Goal: Task Accomplishment & Management: Complete application form

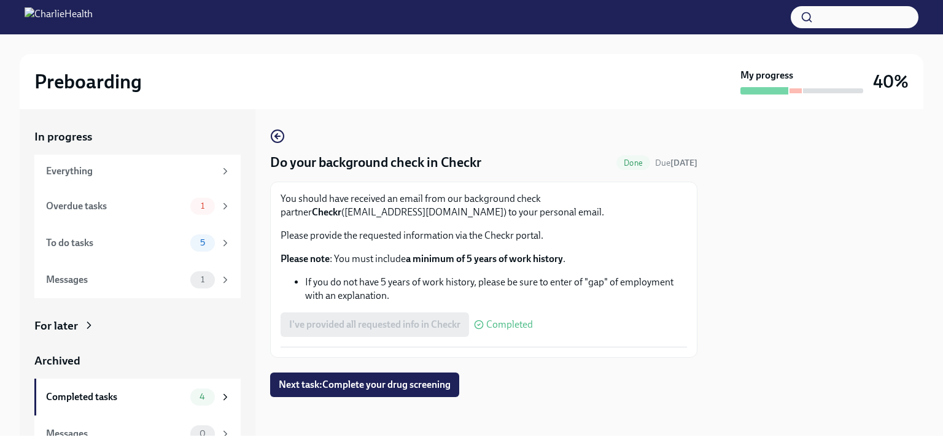
scroll to position [17, 0]
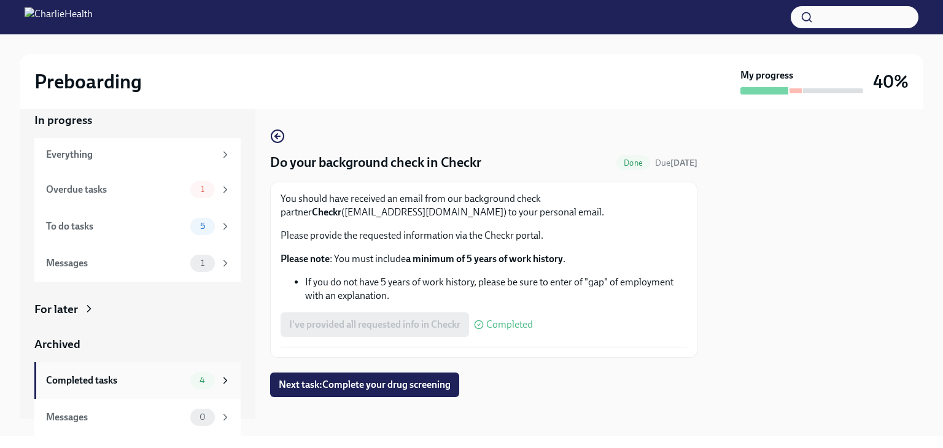
click at [163, 386] on div "Completed tasks" at bounding box center [115, 381] width 139 height 14
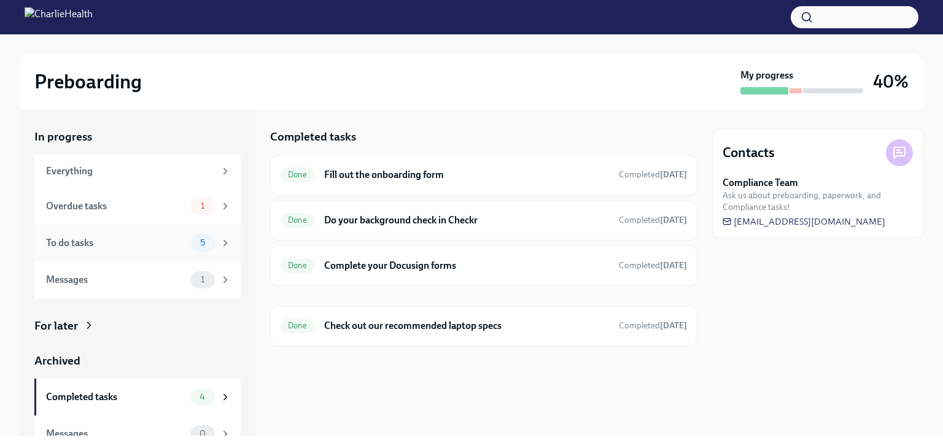
click at [220, 248] on icon at bounding box center [225, 243] width 11 height 11
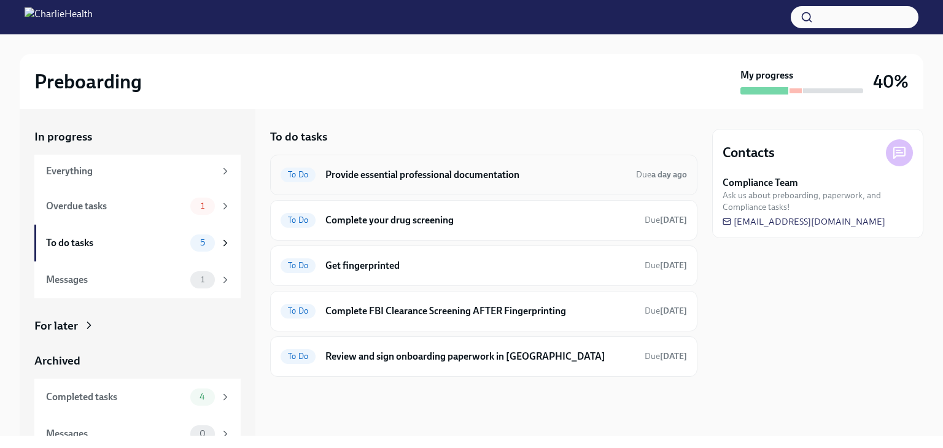
click at [469, 179] on h6 "Provide essential professional documentation" at bounding box center [475, 175] width 301 height 14
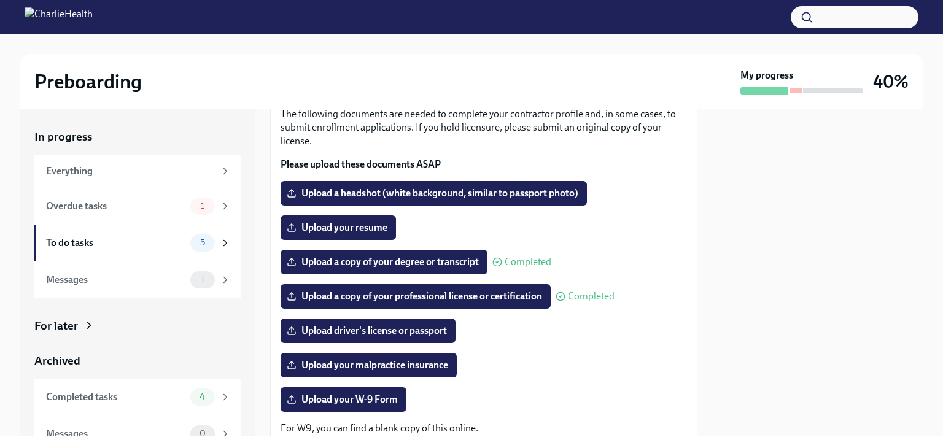
scroll to position [83, 0]
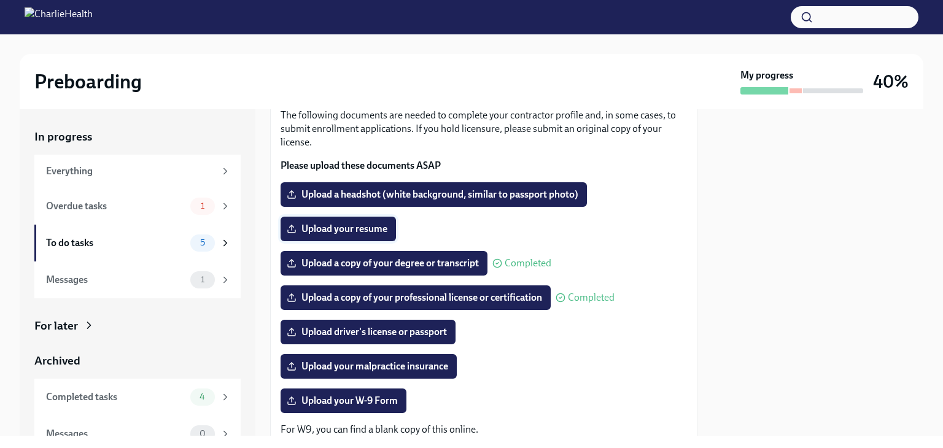
click at [357, 228] on span "Upload your resume" at bounding box center [338, 229] width 98 height 12
click at [0, 0] on input "Upload your resume" at bounding box center [0, 0] width 0 height 0
click at [373, 335] on span "Upload driver's license or passport" at bounding box center [368, 332] width 158 height 12
click at [0, 0] on input "Upload driver's license or passport" at bounding box center [0, 0] width 0 height 0
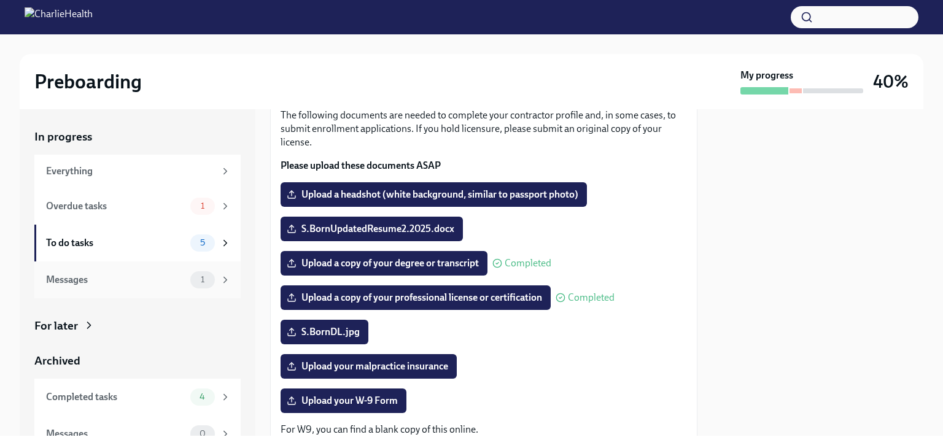
click at [117, 283] on div "Messages" at bounding box center [115, 280] width 139 height 14
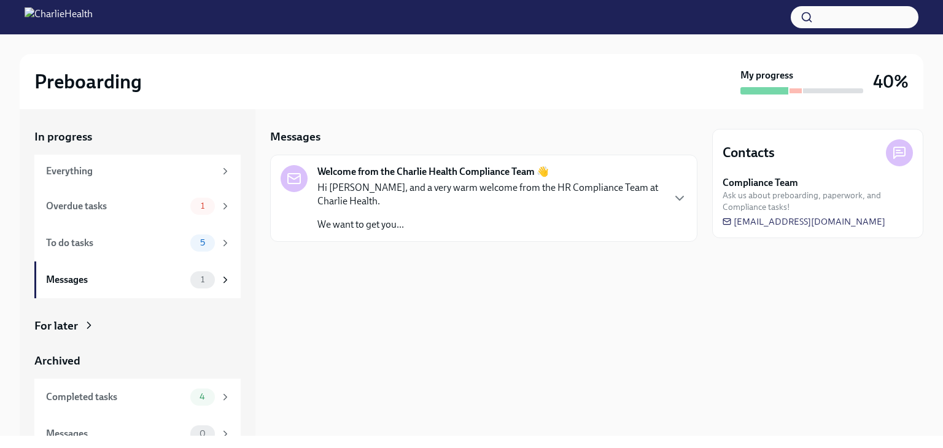
click at [441, 199] on p "Hi [PERSON_NAME], and a very warm welcome from the HR Compliance Team at Charli…" at bounding box center [489, 194] width 345 height 27
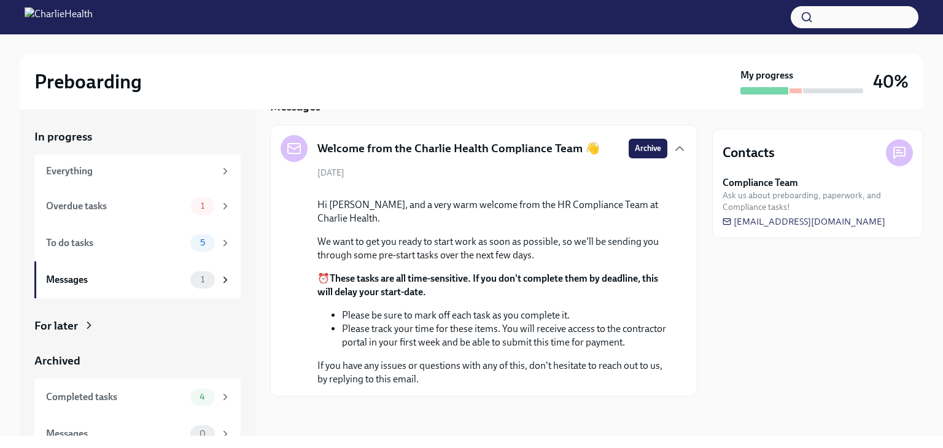
scroll to position [141, 0]
click at [110, 244] on div "To do tasks" at bounding box center [115, 243] width 139 height 14
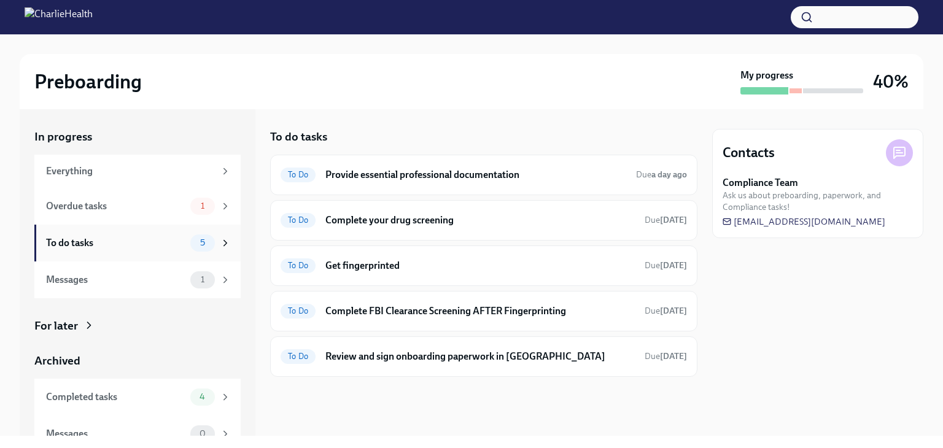
click at [209, 241] on div "5" at bounding box center [210, 242] width 41 height 17
click at [96, 244] on div "To do tasks" at bounding box center [115, 243] width 139 height 14
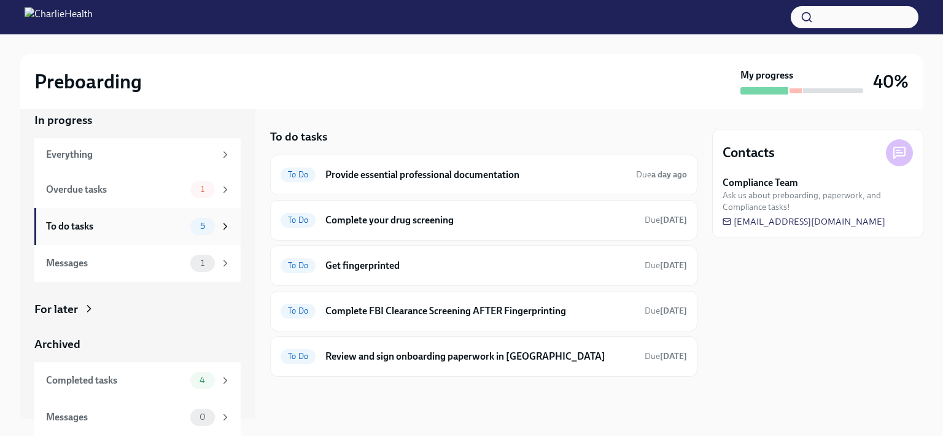
click at [220, 231] on icon at bounding box center [225, 226] width 11 height 11
click at [193, 225] on span "5" at bounding box center [203, 226] width 20 height 9
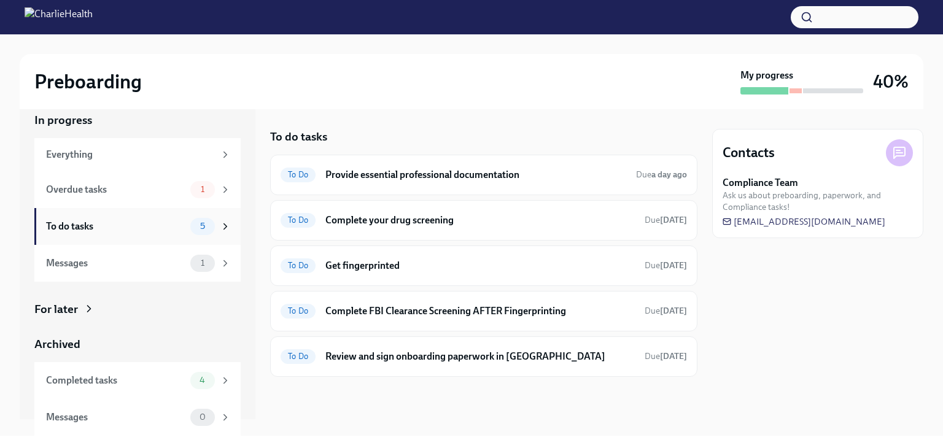
click at [193, 225] on span "5" at bounding box center [203, 226] width 20 height 9
click at [516, 181] on div "To Do Provide essential professional documentation Due a day ago" at bounding box center [484, 175] width 406 height 20
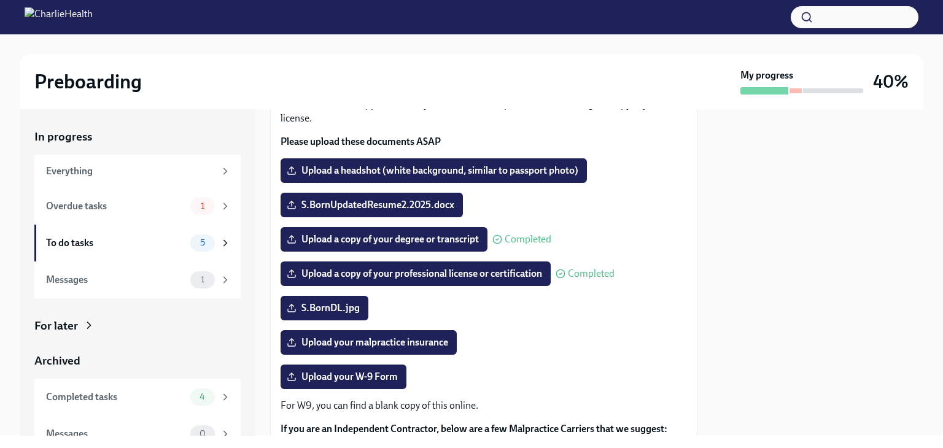
scroll to position [104, 0]
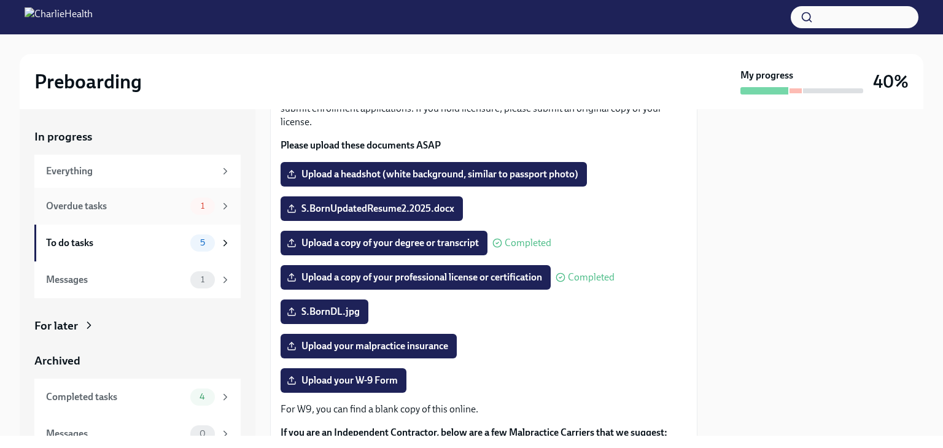
click at [169, 214] on div "Overdue tasks 1" at bounding box center [137, 206] width 206 height 37
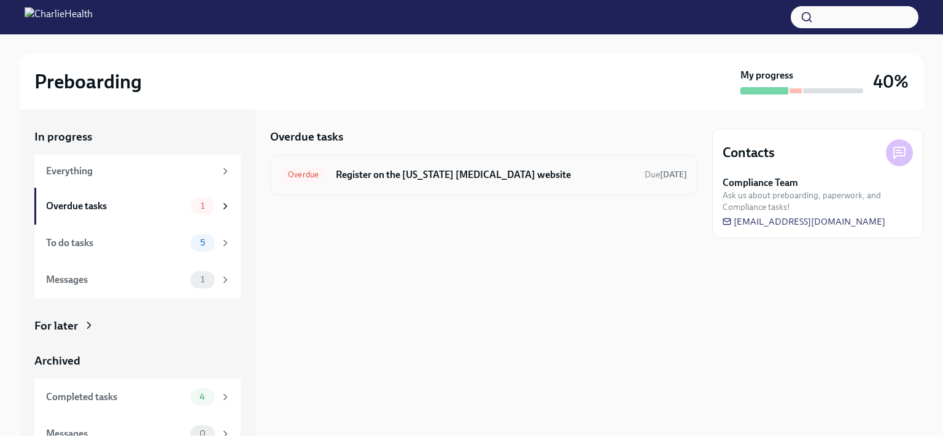
click at [411, 178] on h6 "Register on the [US_STATE] [MEDICAL_DATA] website" at bounding box center [485, 175] width 299 height 14
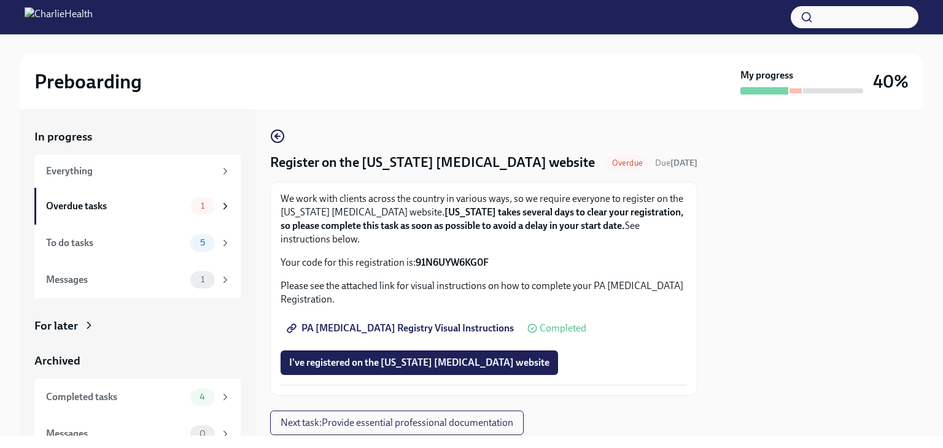
click at [442, 328] on span "PA [MEDICAL_DATA] Registry Visual Instructions" at bounding box center [401, 328] width 225 height 12
click at [437, 324] on span "PA [MEDICAL_DATA] Registry Visual Instructions" at bounding box center [401, 328] width 225 height 12
drag, startPoint x: 417, startPoint y: 260, endPoint x: 490, endPoint y: 263, distance: 72.5
click at [489, 263] on strong "91N6UYW6KG0F" at bounding box center [452, 263] width 73 height 12
copy strong "91N6UYW6KG0F"
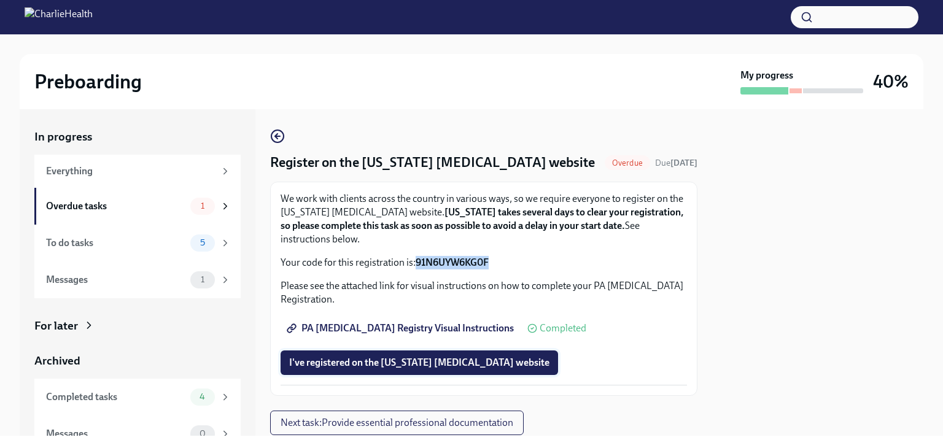
click at [427, 363] on span "I've registered on the [US_STATE] [MEDICAL_DATA] website" at bounding box center [419, 363] width 260 height 12
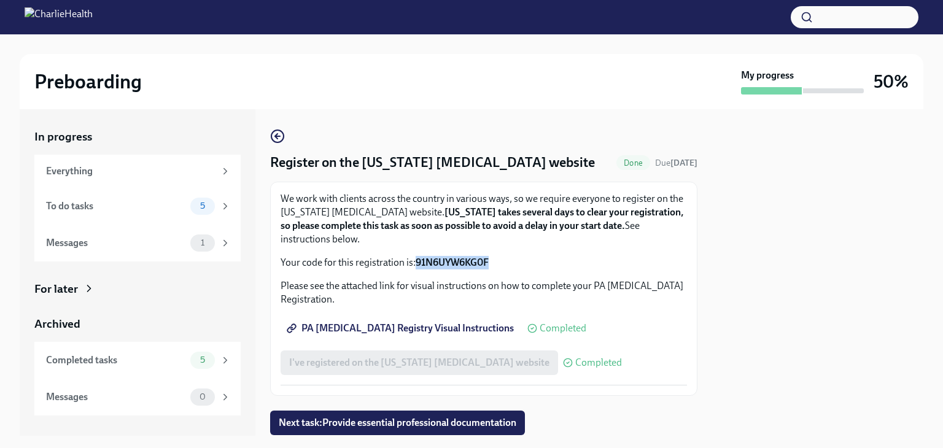
scroll to position [39, 0]
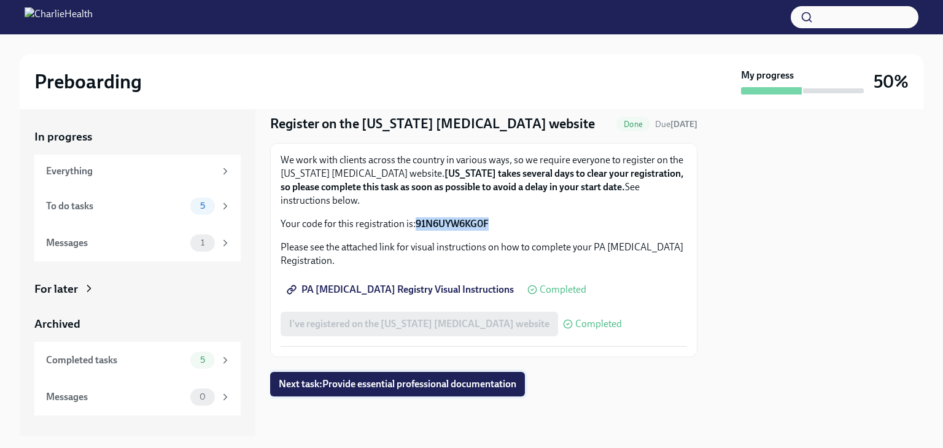
click at [490, 391] on button "Next task : Provide essential professional documentation" at bounding box center [397, 384] width 255 height 25
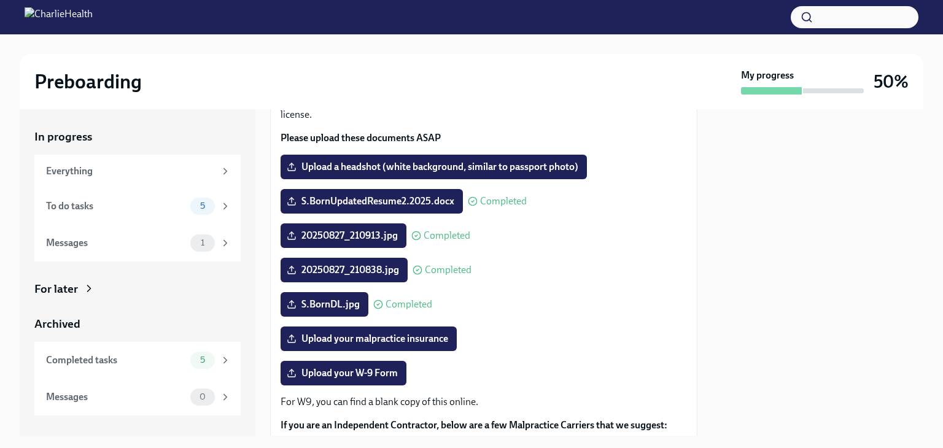
scroll to position [112, 0]
